Goal: Information Seeking & Learning: Learn about a topic

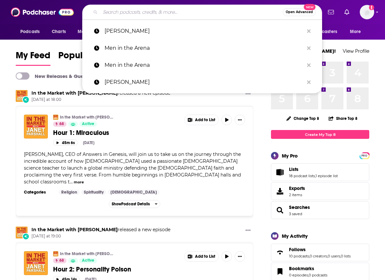
click at [203, 10] on input "Search podcasts, credits, & more..." at bounding box center [191, 12] width 183 height 10
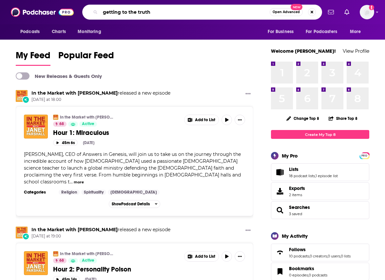
type input "getting to the truth"
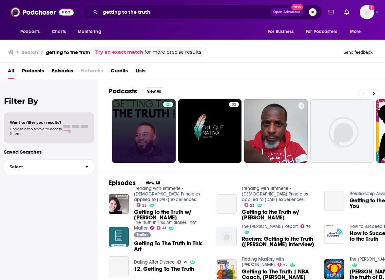
click at [129, 123] on link at bounding box center [144, 131] width 64 height 64
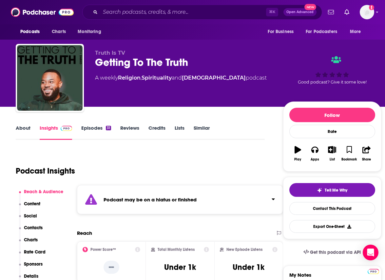
click at [89, 134] on link "Episodes 31" at bounding box center [96, 132] width 30 height 15
